Goal: Book appointment/travel/reservation

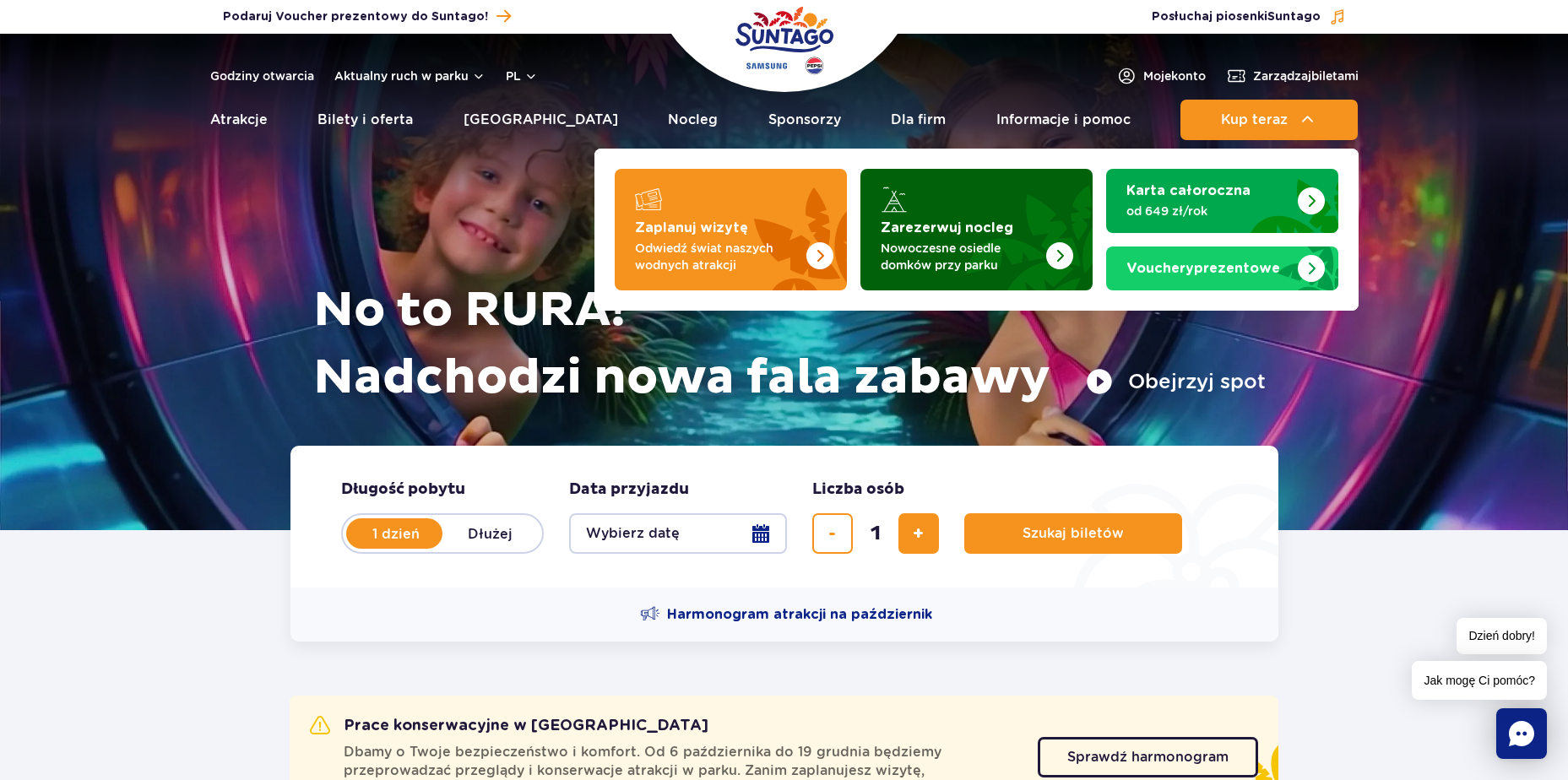
click at [1033, 193] on img "Zarezerwuj nocleg" at bounding box center [1019, 224] width 149 height 132
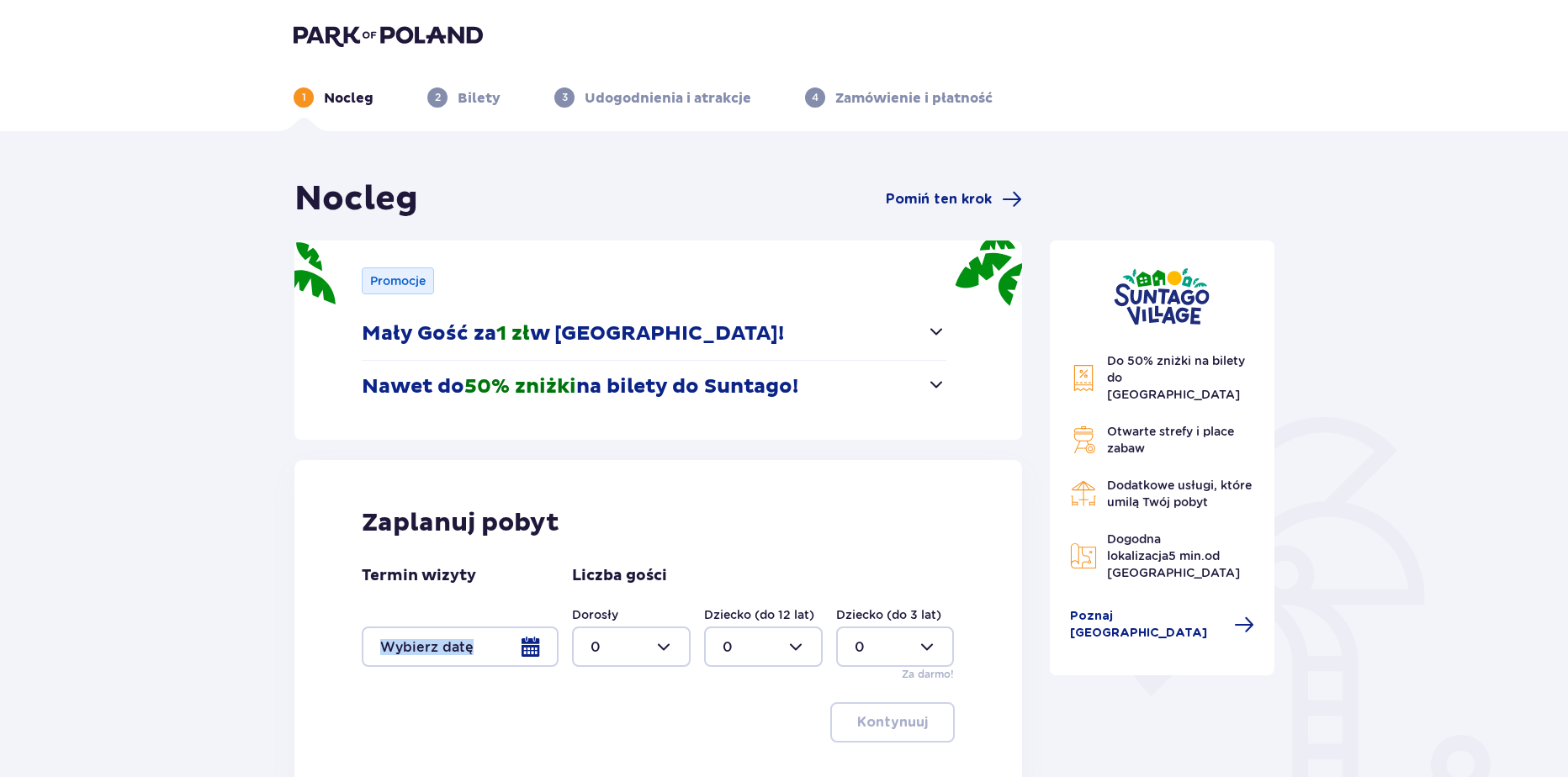
click at [473, 631] on div "Termin wizyty" at bounding box center [460, 616] width 197 height 101
click at [491, 642] on div at bounding box center [460, 646] width 197 height 41
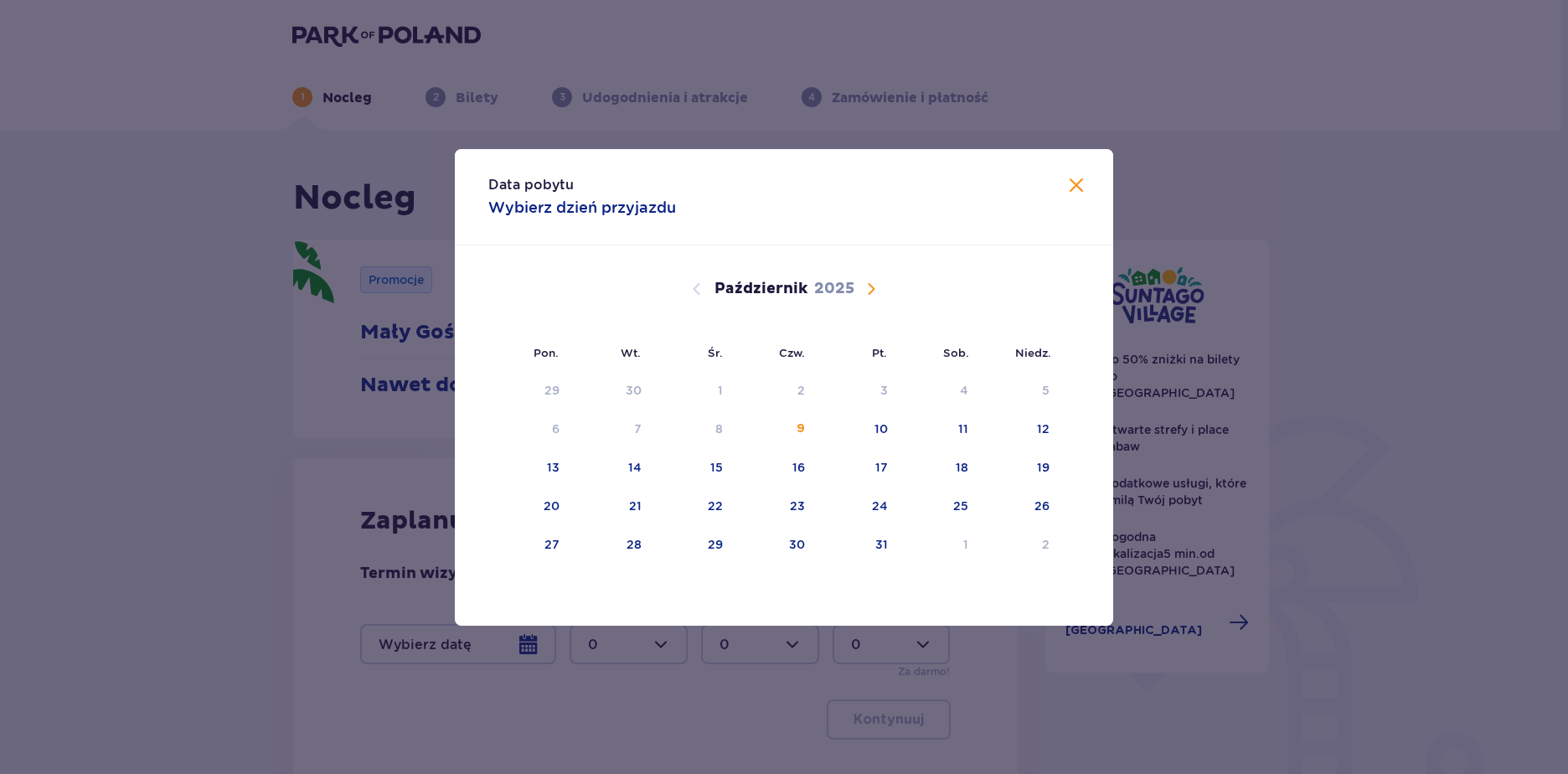
click at [879, 289] on span "Następny miesiąc" at bounding box center [871, 288] width 20 height 20
click at [536, 475] on div "10" at bounding box center [530, 468] width 83 height 37
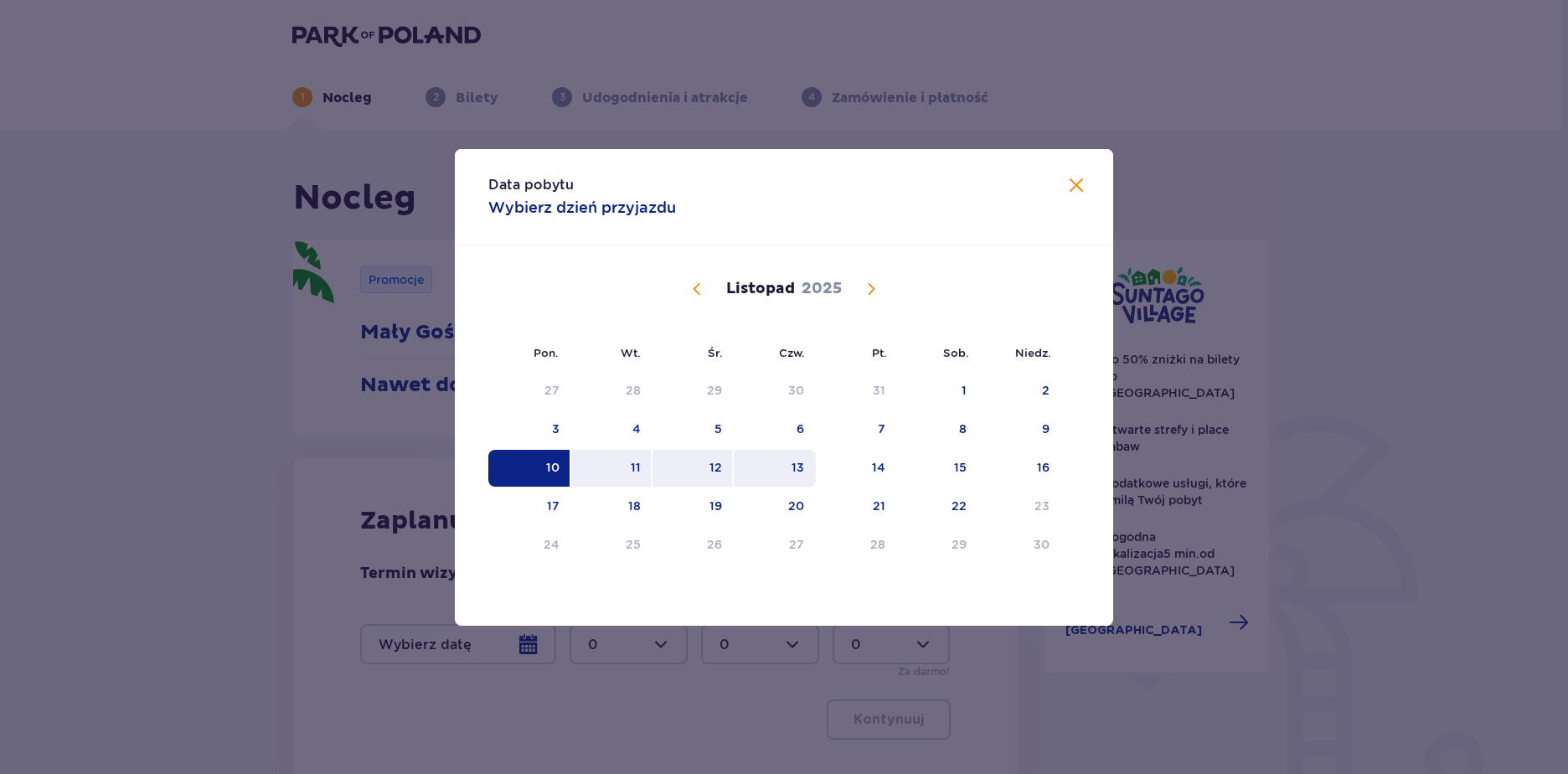
click at [767, 472] on div "13" at bounding box center [775, 468] width 83 height 37
type input "10.11.25 - 13.11.25"
